Goal: Task Accomplishment & Management: Manage account settings

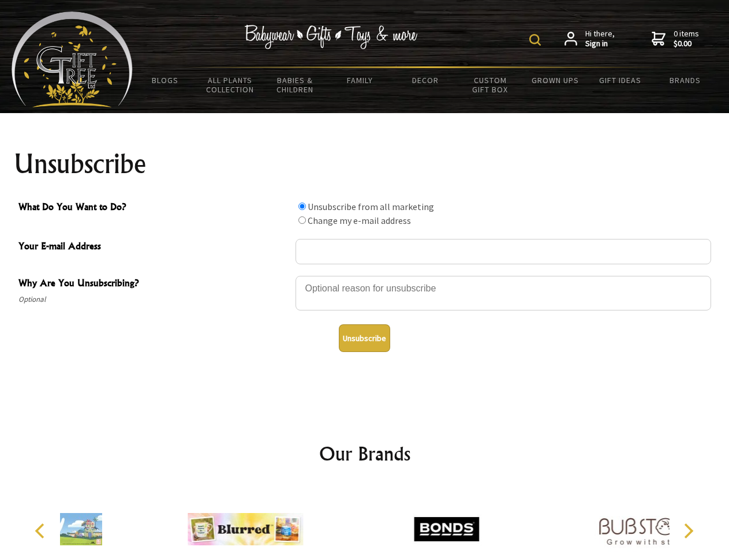
click at [537, 40] on img at bounding box center [535, 40] width 12 height 12
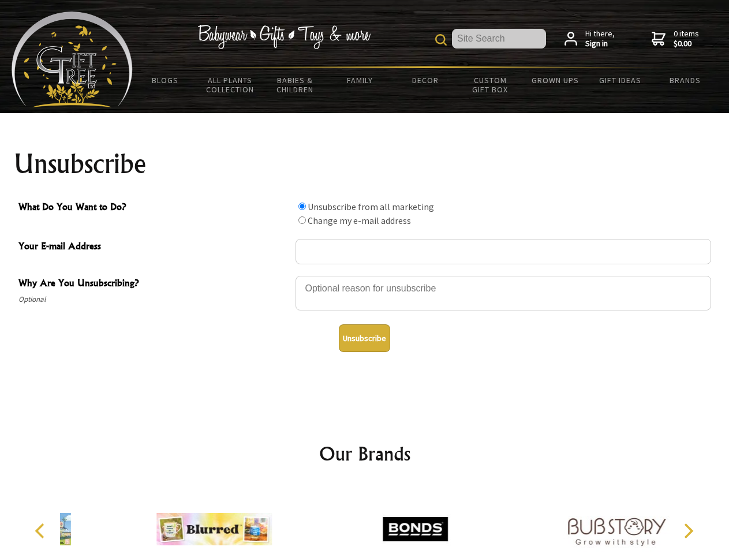
click at [365, 275] on div at bounding box center [504, 295] width 416 height 40
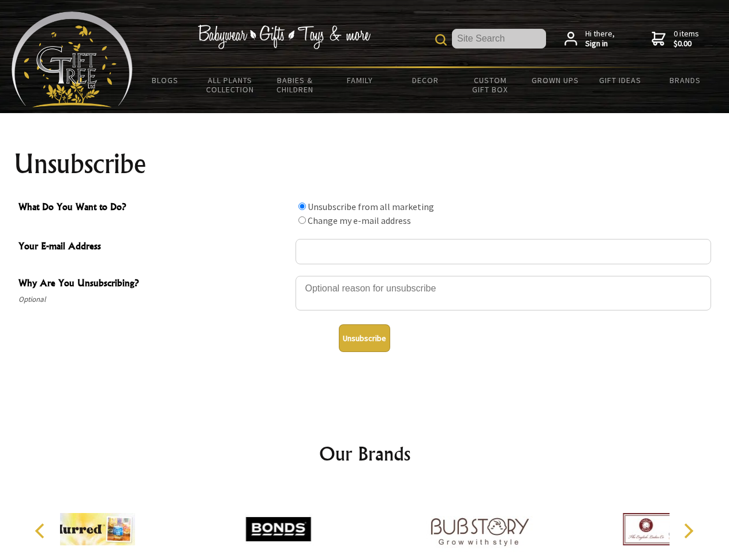
click at [302, 206] on input "What Do You Want to Do?" at bounding box center [302, 207] width 8 height 8
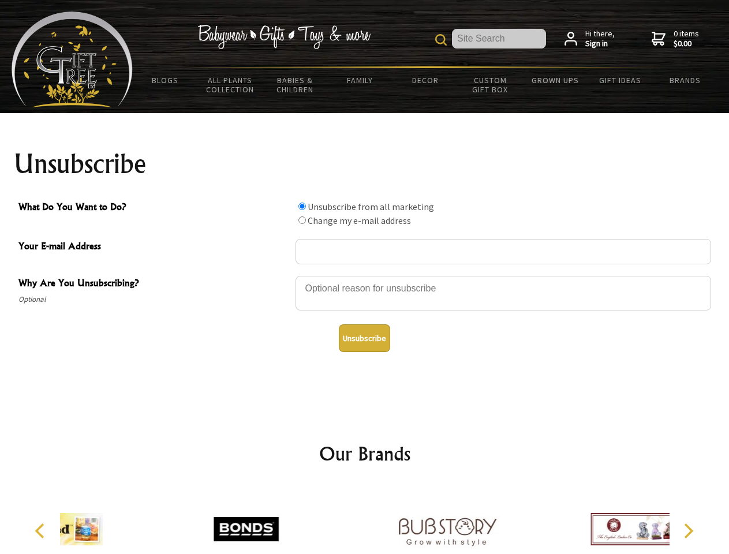
click at [302, 220] on input "What Do You Want to Do?" at bounding box center [302, 220] width 8 height 8
radio input "true"
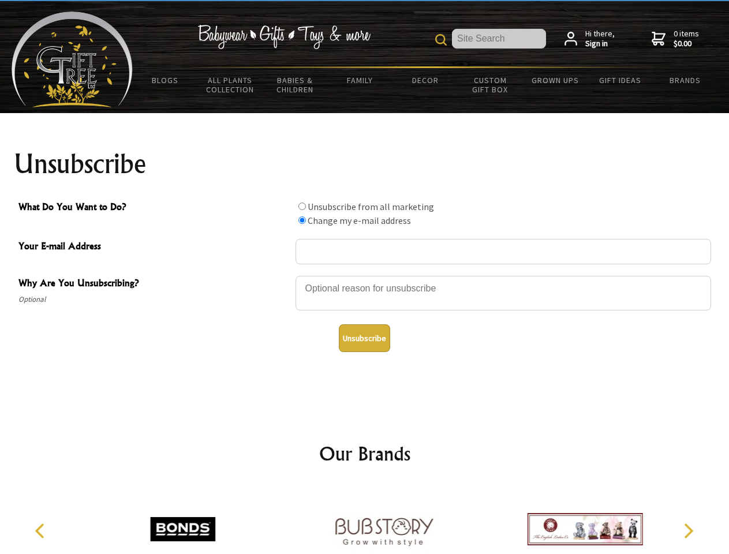
click at [364, 338] on button "Unsubscribe" at bounding box center [364, 338] width 51 height 28
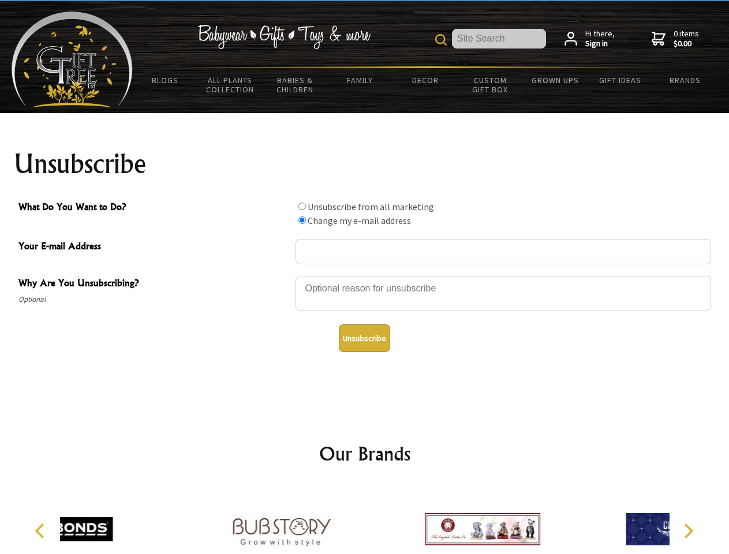
click at [365, 520] on div at bounding box center [281, 531] width 201 height 90
click at [42, 531] on icon "Previous" at bounding box center [40, 531] width 15 height 15
click at [688, 531] on icon "Next" at bounding box center [687, 531] width 15 height 15
